Goal: Find specific page/section: Find specific page/section

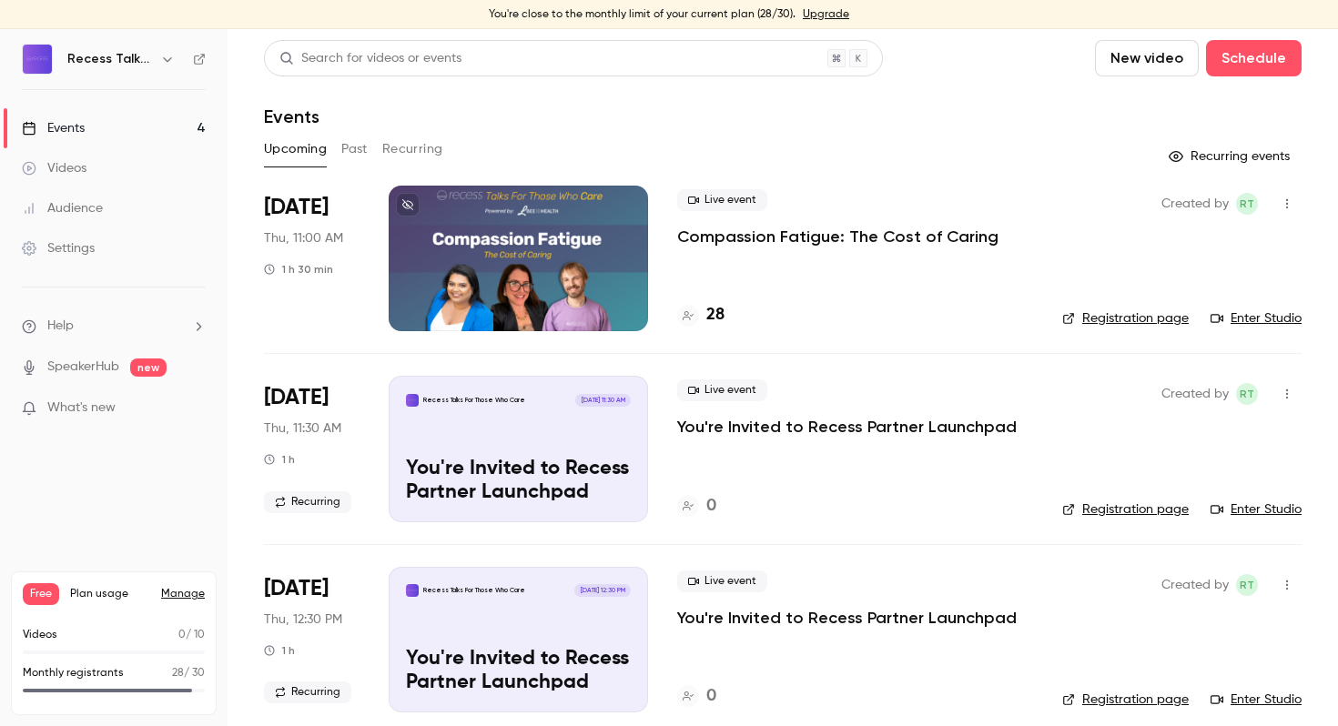
click at [748, 232] on p "Compassion Fatigue: The Cost of Caring" at bounding box center [837, 237] width 321 height 22
